Goal: Entertainment & Leisure: Consume media (video, audio)

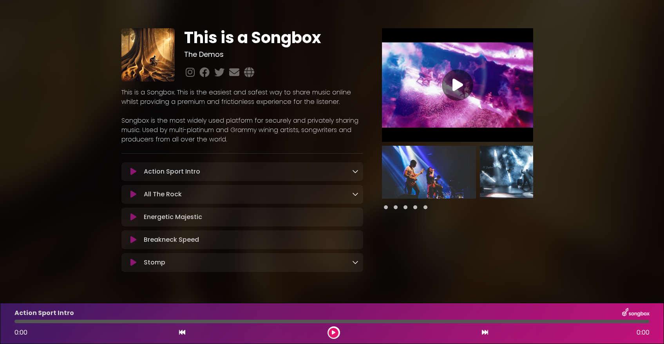
click at [355, 173] on icon at bounding box center [355, 171] width 6 height 6
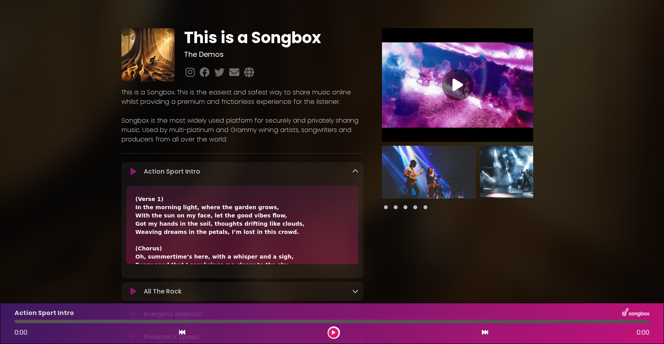
click at [355, 173] on icon at bounding box center [355, 171] width 6 height 6
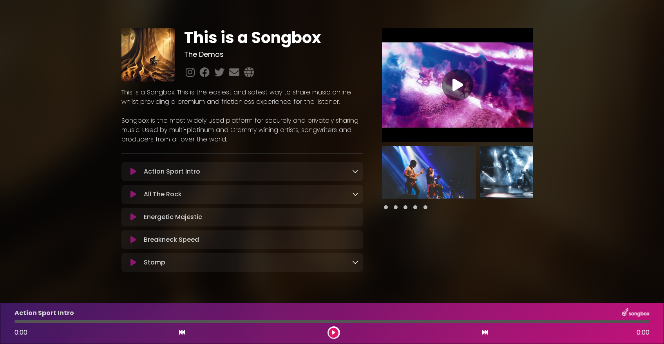
click at [356, 195] on icon at bounding box center [355, 194] width 6 height 6
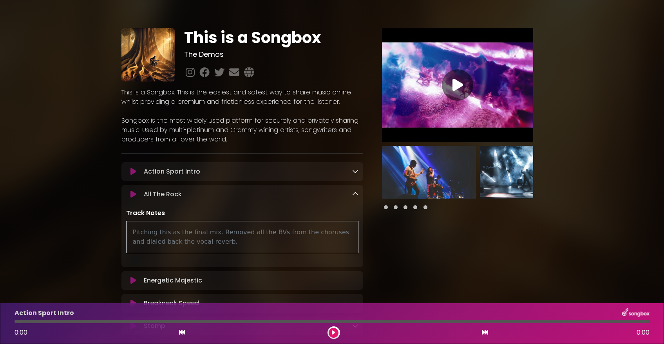
click at [355, 195] on icon at bounding box center [355, 194] width 6 height 6
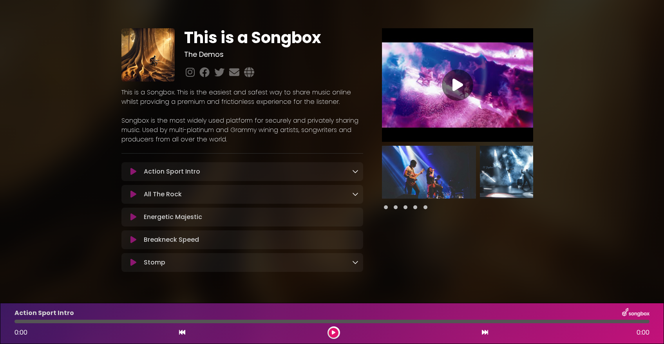
click at [354, 173] on icon at bounding box center [355, 171] width 6 height 6
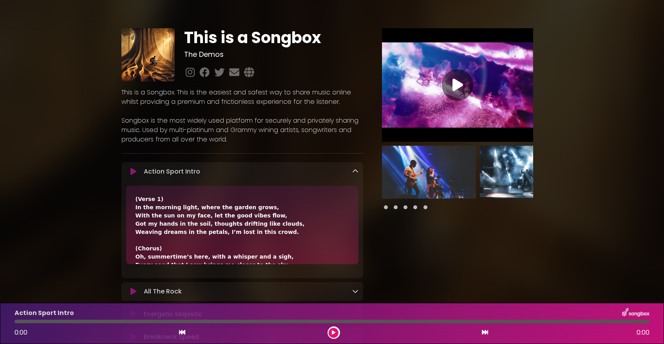
click at [356, 171] on icon at bounding box center [355, 171] width 6 height 6
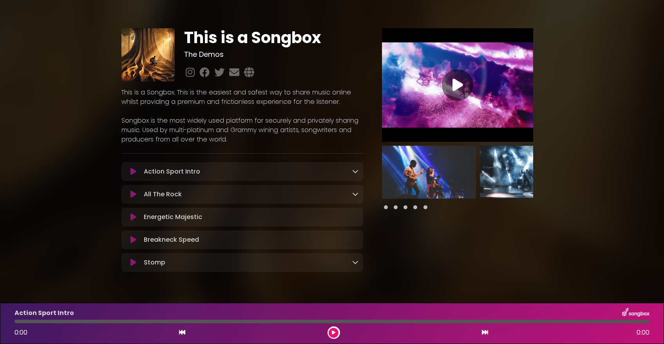
click at [255, 172] on div "Action Sport Intro Loading Track..." at bounding box center [250, 171] width 218 height 9
click at [130, 171] on button at bounding box center [133, 172] width 14 height 8
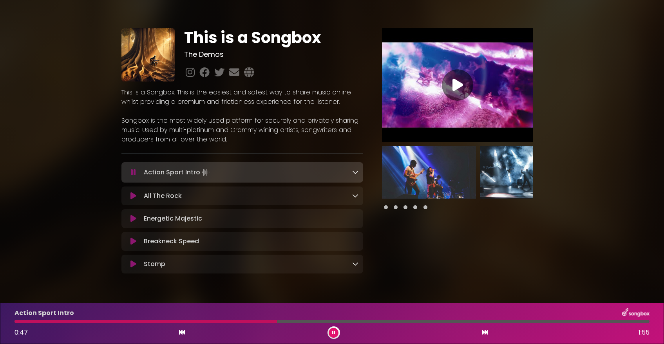
click at [357, 172] on icon at bounding box center [355, 172] width 6 height 6
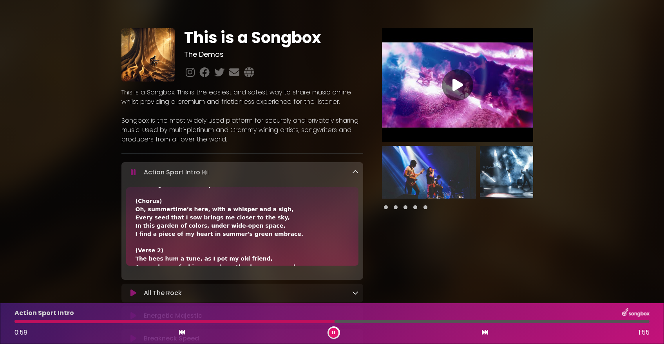
scroll to position [49, 0]
click at [386, 320] on div at bounding box center [331, 322] width 635 height 4
click at [444, 320] on div at bounding box center [331, 322] width 635 height 4
click at [512, 322] on div at bounding box center [331, 322] width 635 height 4
click at [594, 322] on div at bounding box center [331, 322] width 635 height 4
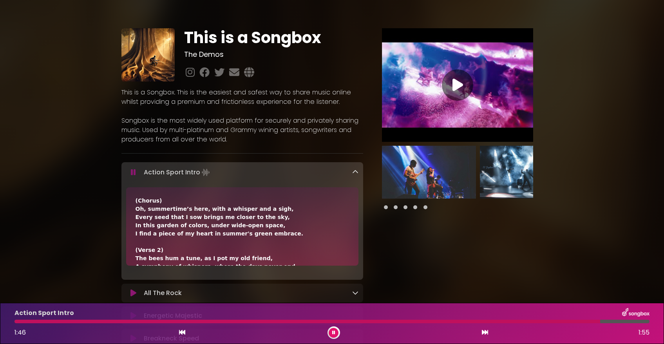
click at [614, 320] on div at bounding box center [331, 322] width 635 height 4
click at [356, 170] on icon at bounding box center [355, 172] width 6 height 6
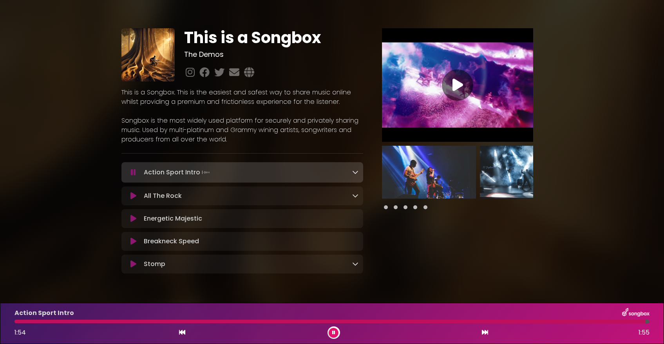
click at [261, 192] on div "All The Rock Loading Track..." at bounding box center [250, 195] width 218 height 9
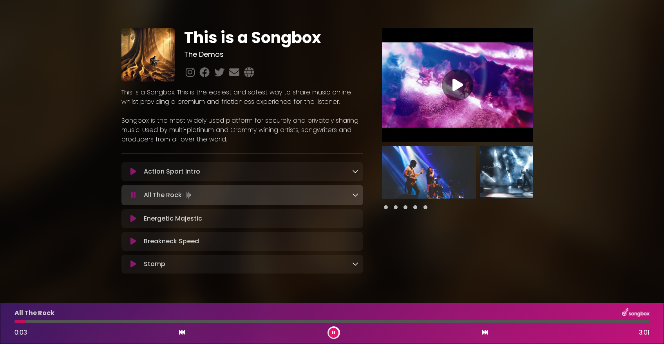
click at [354, 195] on icon at bounding box center [355, 195] width 6 height 6
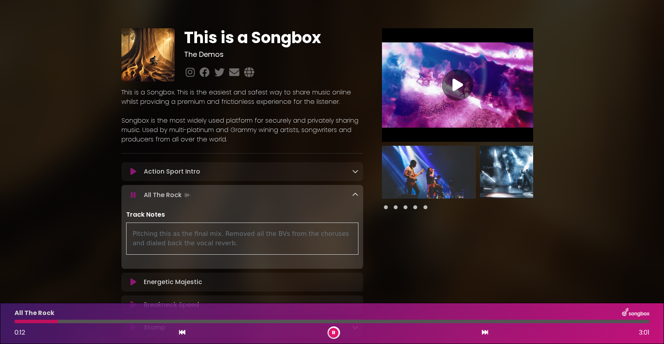
click at [357, 193] on icon at bounding box center [355, 195] width 6 height 6
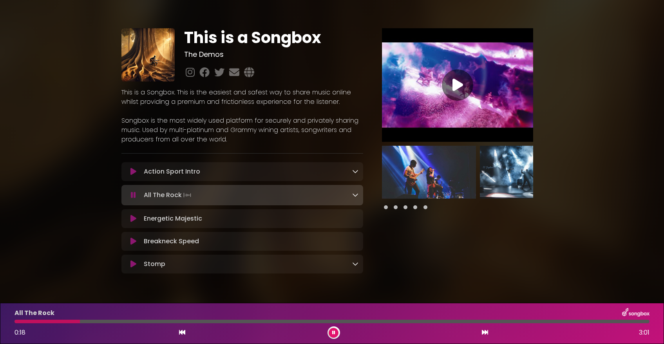
click at [134, 195] on icon at bounding box center [133, 195] width 5 height 8
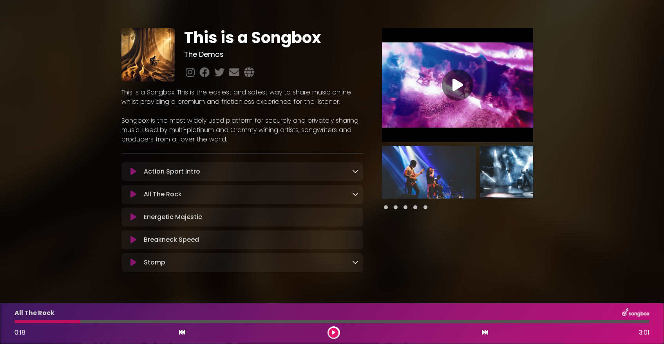
click at [454, 83] on icon at bounding box center [457, 85] width 11 height 14
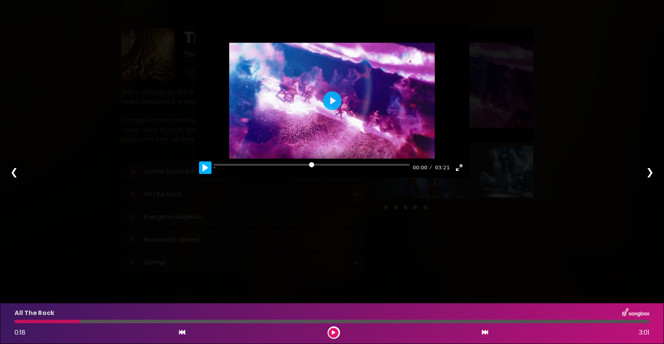
click at [206, 167] on button "Pause Play" at bounding box center [205, 167] width 13 height 13
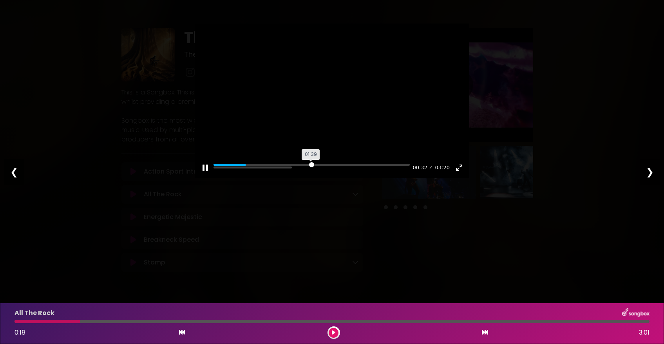
click at [313, 165] on input "Seek" at bounding box center [312, 167] width 196 height 7
type input "*****"
click at [12, 172] on div "❮" at bounding box center [14, 172] width 20 height 27
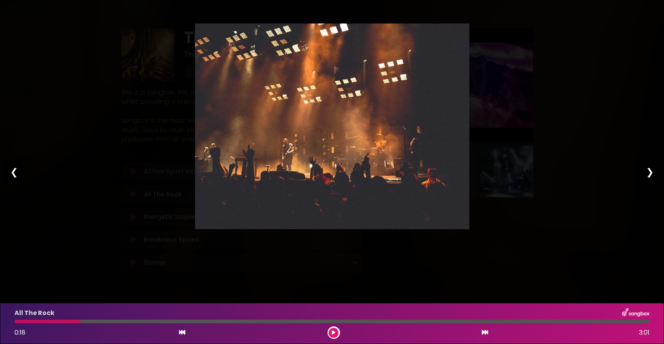
click at [319, 164] on img at bounding box center [332, 127] width 274 height 206
click at [652, 172] on div "❯" at bounding box center [650, 172] width 20 height 27
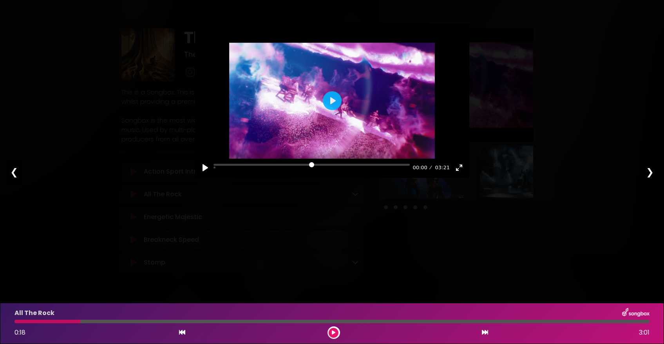
click at [654, 170] on div "❯" at bounding box center [650, 172] width 20 height 27
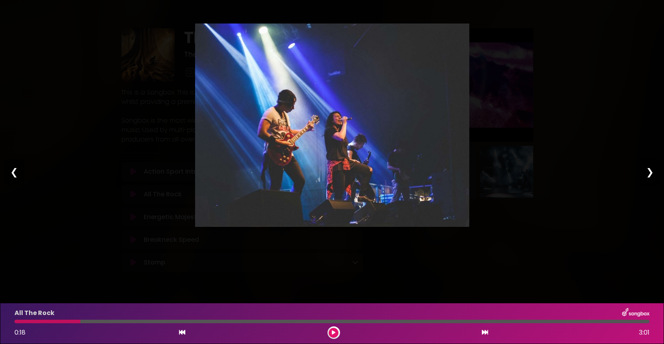
click at [654, 170] on div "❯" at bounding box center [650, 172] width 20 height 27
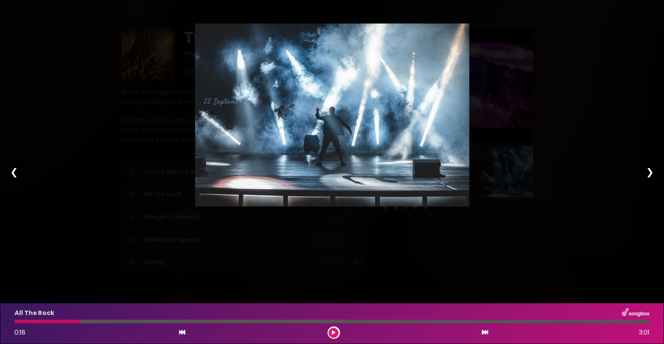
click at [654, 170] on div "❯" at bounding box center [650, 172] width 20 height 27
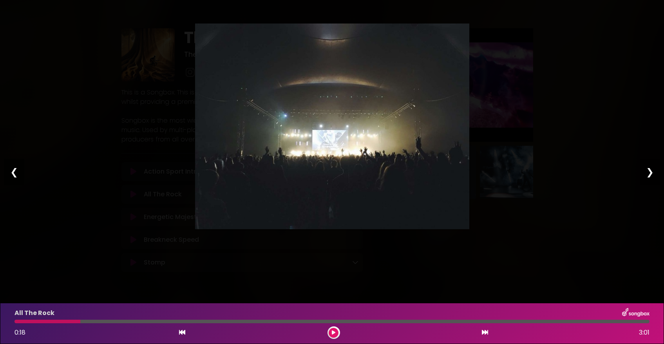
click at [654, 170] on div "❯" at bounding box center [650, 172] width 20 height 27
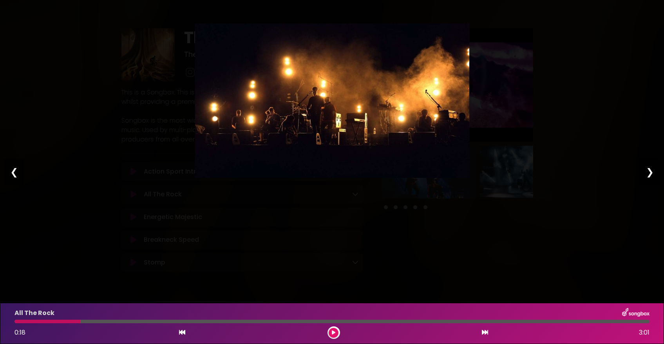
click at [654, 170] on div "❯" at bounding box center [650, 172] width 20 height 27
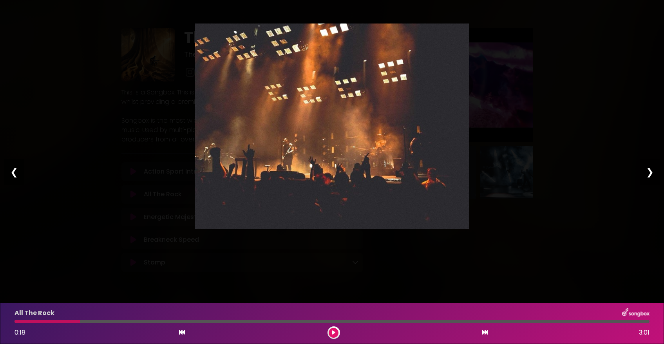
click at [654, 170] on div "❯" at bounding box center [650, 172] width 20 height 27
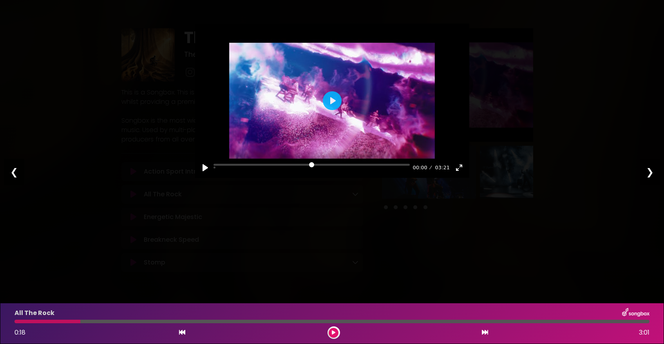
click at [13, 172] on div "❮" at bounding box center [14, 172] width 20 height 27
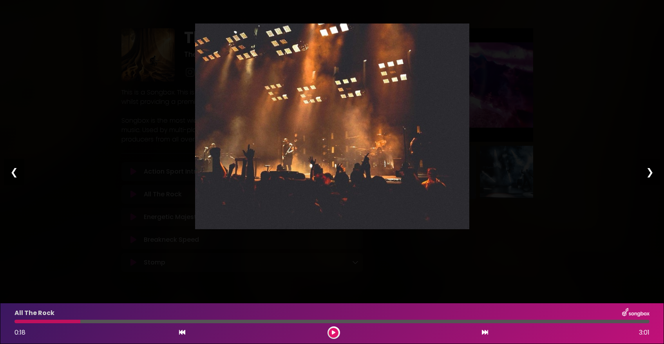
click at [13, 172] on div "❮" at bounding box center [14, 172] width 20 height 27
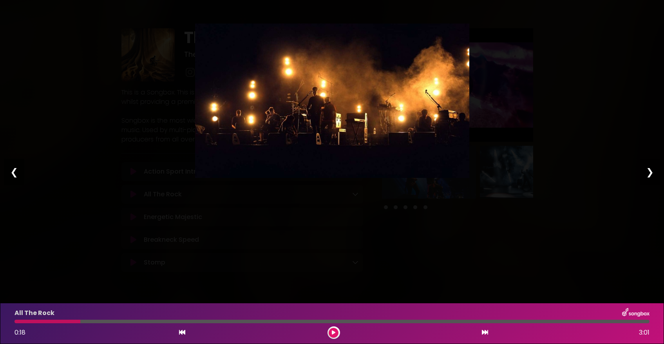
click at [13, 172] on div "❮" at bounding box center [14, 172] width 20 height 27
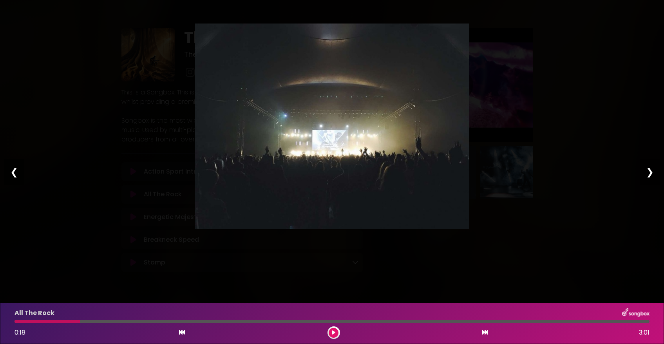
click at [13, 172] on div "❮" at bounding box center [14, 172] width 20 height 27
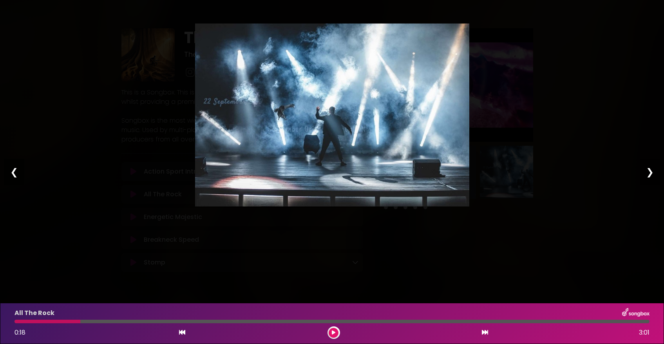
click at [13, 172] on div "❮" at bounding box center [14, 172] width 20 height 27
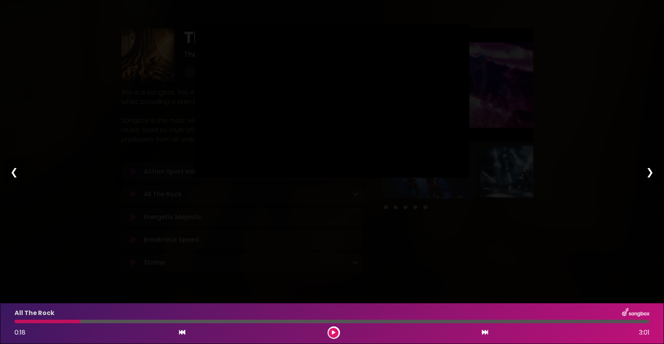
click at [13, 172] on div "❮" at bounding box center [14, 172] width 20 height 27
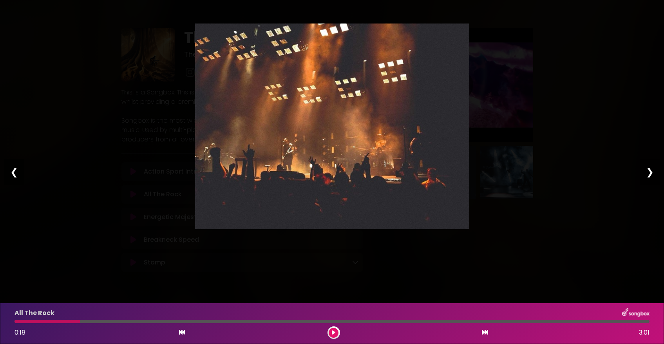
click at [13, 172] on div "❮" at bounding box center [14, 172] width 20 height 27
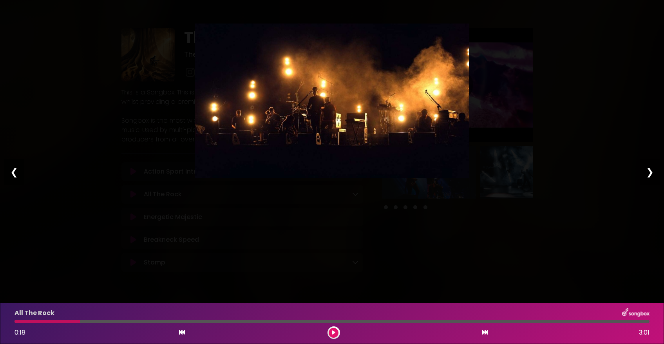
click at [13, 172] on div "❮" at bounding box center [14, 172] width 20 height 27
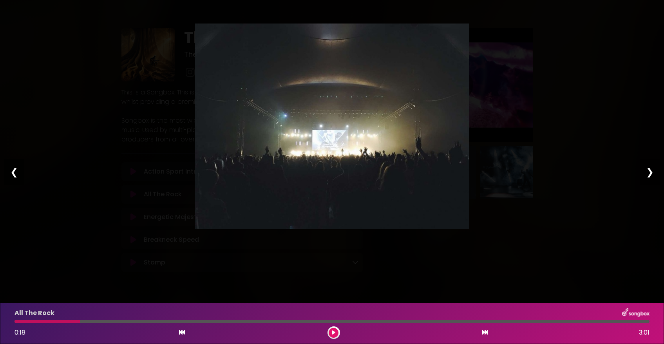
click at [13, 172] on div "❮" at bounding box center [14, 172] width 20 height 27
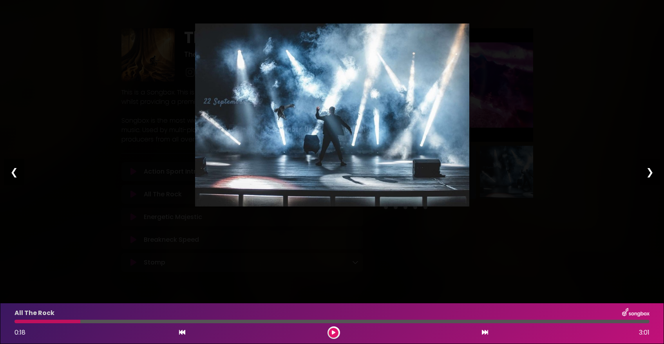
click at [13, 172] on div "❮" at bounding box center [14, 172] width 20 height 27
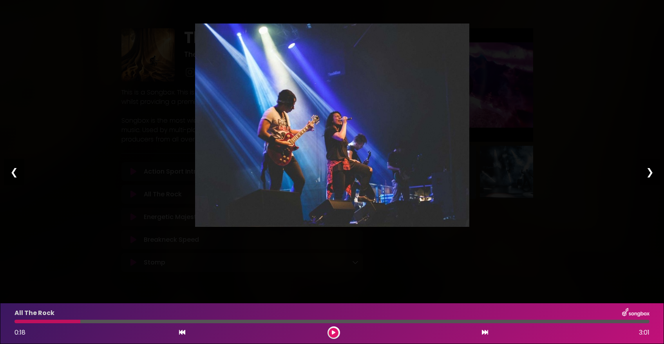
click at [13, 172] on div "❮" at bounding box center [14, 172] width 20 height 27
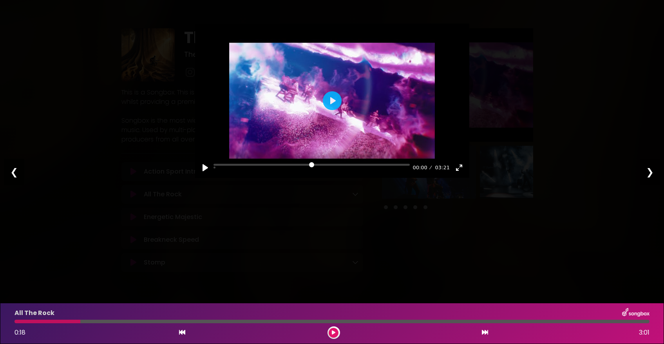
click at [13, 172] on div "❮" at bounding box center [14, 172] width 20 height 27
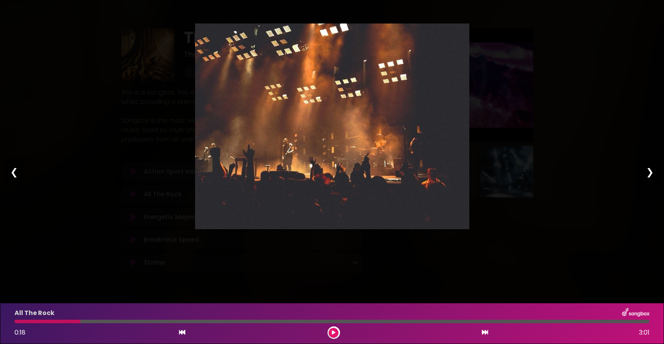
click at [13, 172] on div "❮" at bounding box center [14, 172] width 20 height 27
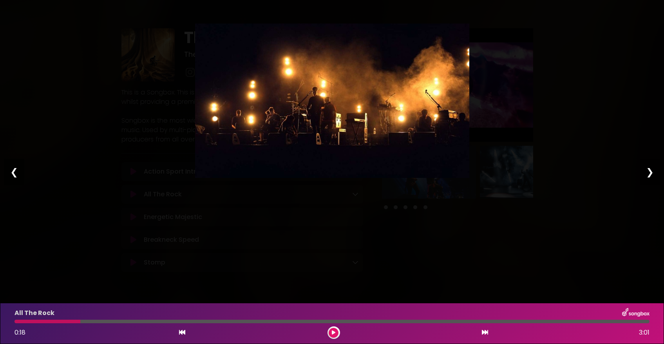
click at [13, 172] on div "❮" at bounding box center [14, 172] width 20 height 27
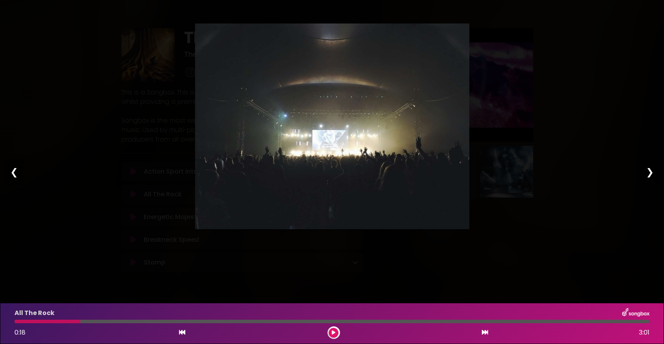
click at [13, 172] on div "❮" at bounding box center [14, 172] width 20 height 27
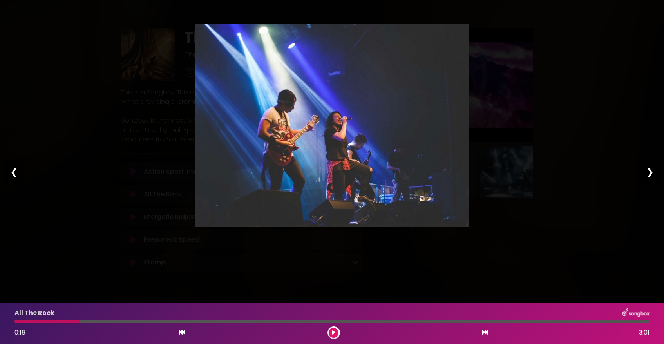
click at [13, 172] on div "❮" at bounding box center [14, 172] width 20 height 27
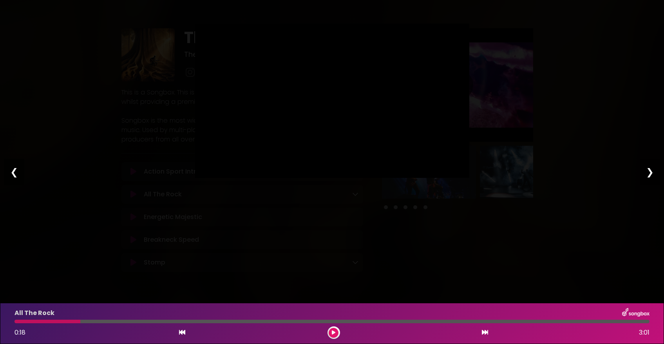
click at [13, 172] on div "❮" at bounding box center [14, 172] width 20 height 27
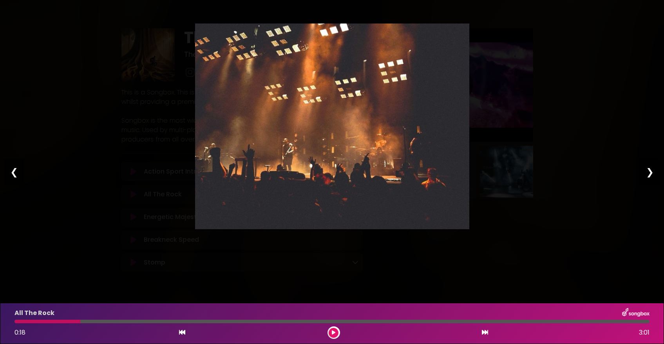
click at [13, 172] on div "❮" at bounding box center [14, 172] width 20 height 27
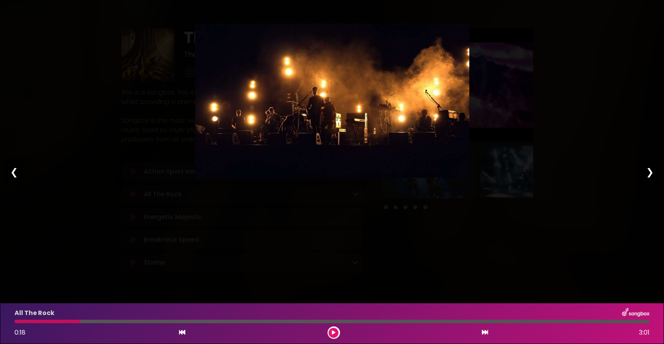
click at [13, 172] on div "❮" at bounding box center [14, 172] width 20 height 27
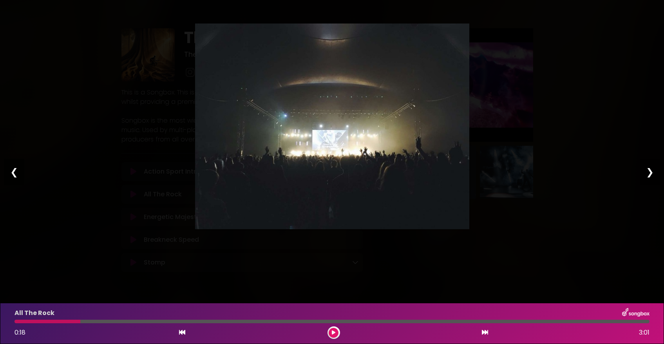
click at [13, 172] on div "❮" at bounding box center [14, 172] width 20 height 27
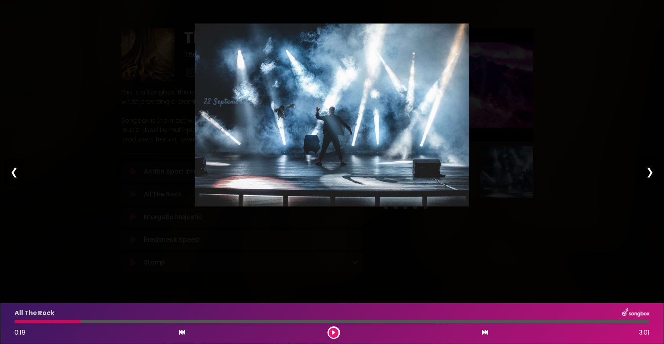
click at [13, 172] on div "❮" at bounding box center [14, 172] width 20 height 27
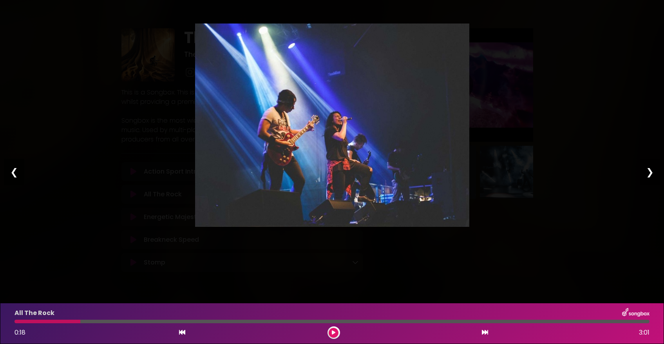
click at [13, 172] on div "❮" at bounding box center [14, 172] width 20 height 27
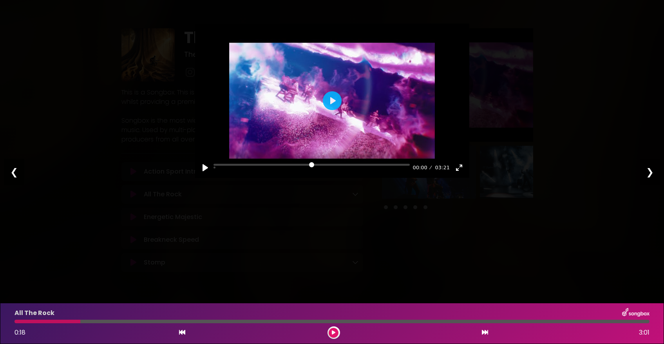
click at [187, 332] on div "0:18 3:01" at bounding box center [332, 332] width 644 height 13
click at [184, 332] on icon at bounding box center [182, 332] width 6 height 6
click at [334, 331] on icon at bounding box center [333, 332] width 3 height 5
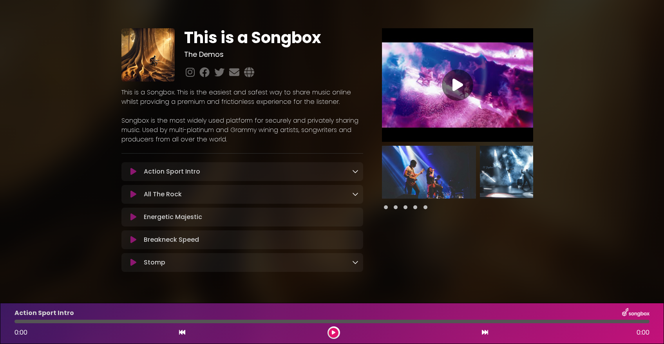
click at [429, 176] on img at bounding box center [429, 172] width 94 height 53
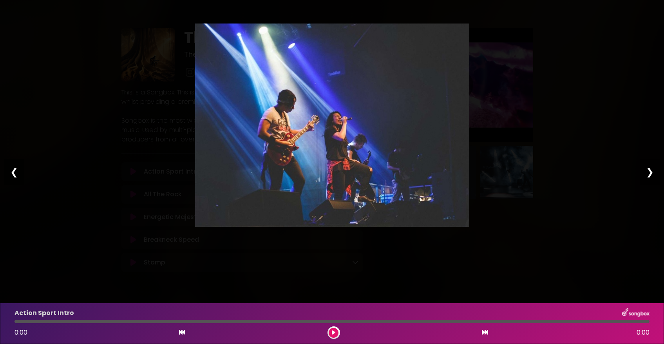
click at [12, 172] on div "❮" at bounding box center [14, 172] width 20 height 27
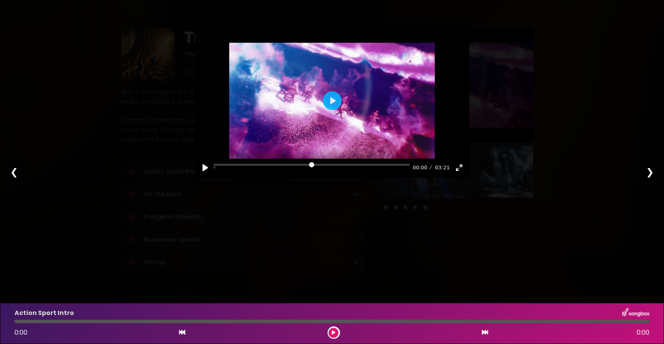
click at [13, 172] on div "❮" at bounding box center [14, 172] width 20 height 27
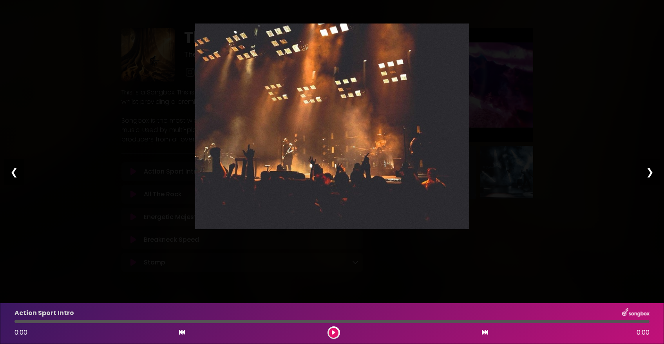
click at [13, 172] on div "❮" at bounding box center [14, 172] width 20 height 27
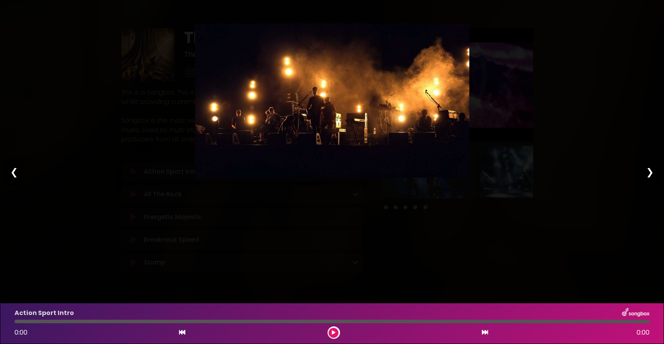
click at [13, 172] on div "❮" at bounding box center [14, 172] width 20 height 27
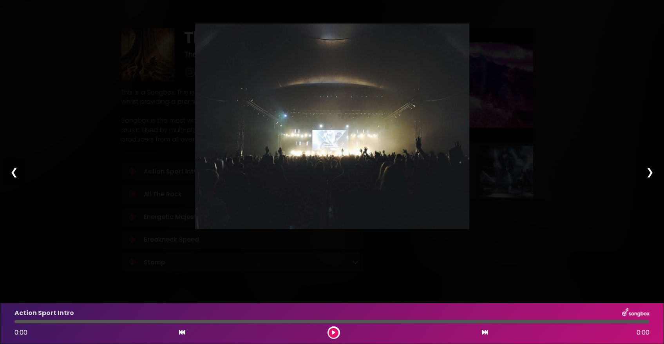
click at [13, 172] on div "❮" at bounding box center [14, 172] width 20 height 27
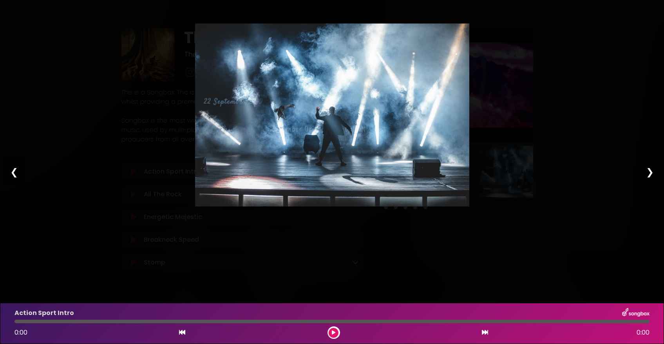
click at [13, 172] on div "❮" at bounding box center [14, 172] width 20 height 27
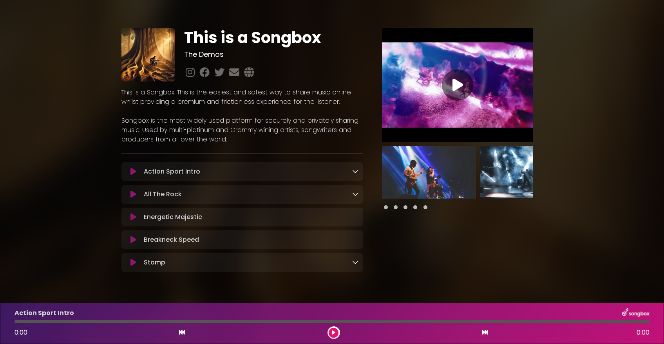
click at [135, 240] on icon at bounding box center [133, 240] width 6 height 8
